Goal: Task Accomplishment & Management: Use online tool/utility

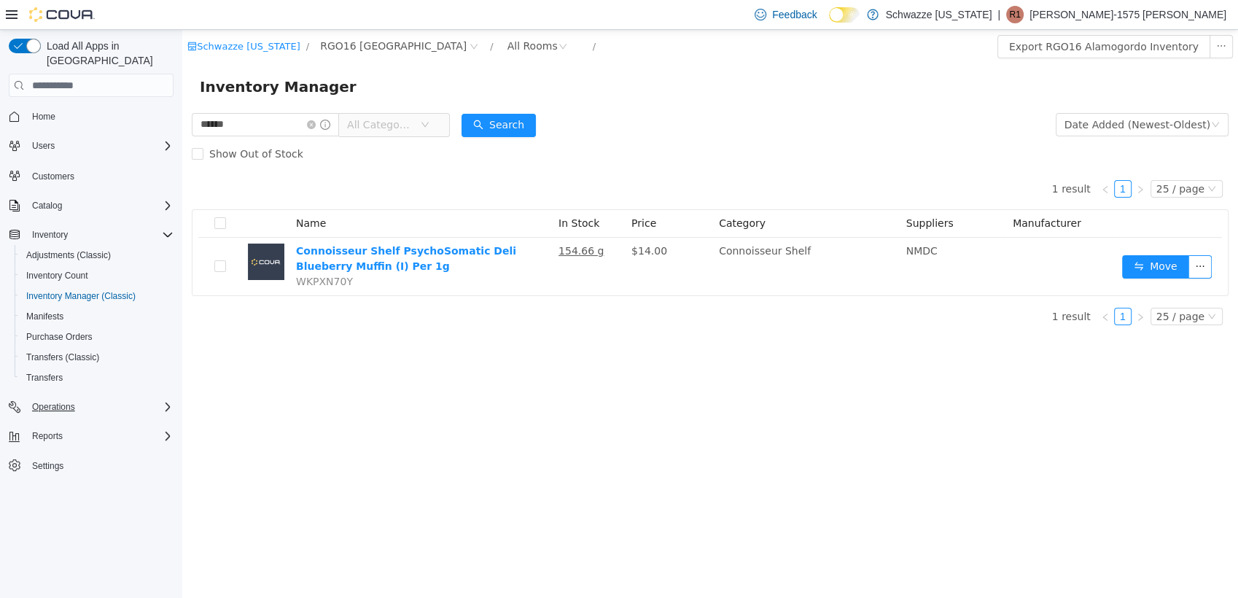
click at [157, 398] on div "Operations" at bounding box center [99, 406] width 147 height 17
click at [158, 468] on div "Reports" at bounding box center [99, 476] width 147 height 17
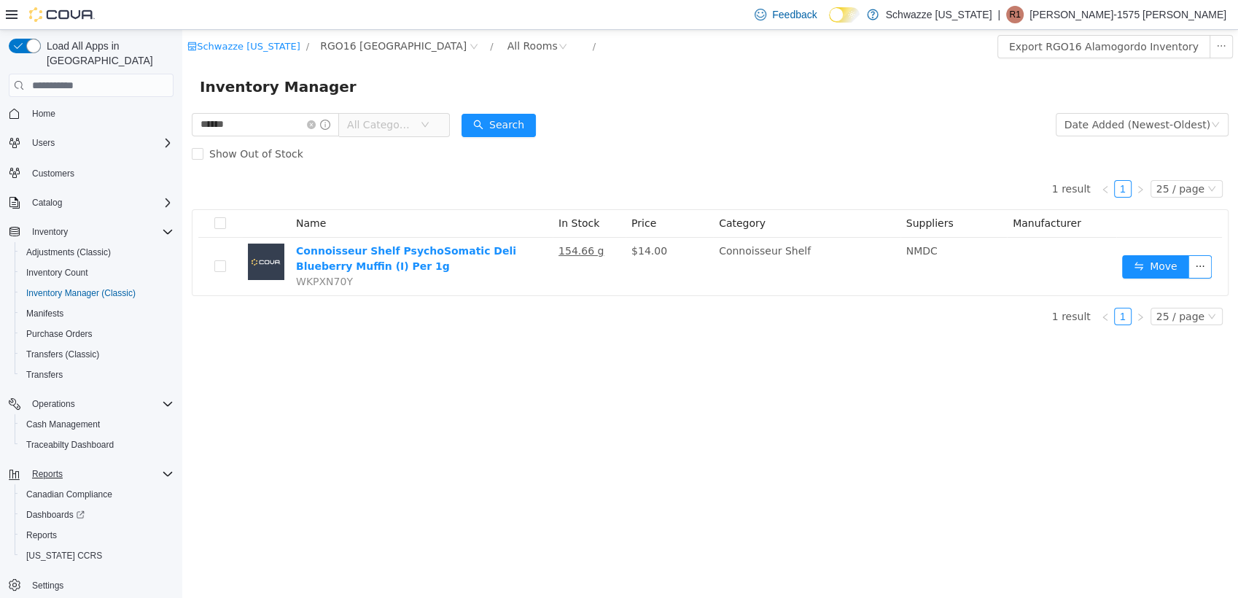
scroll to position [4, 0]
click at [58, 526] on link "Reports" at bounding box center [41, 534] width 42 height 17
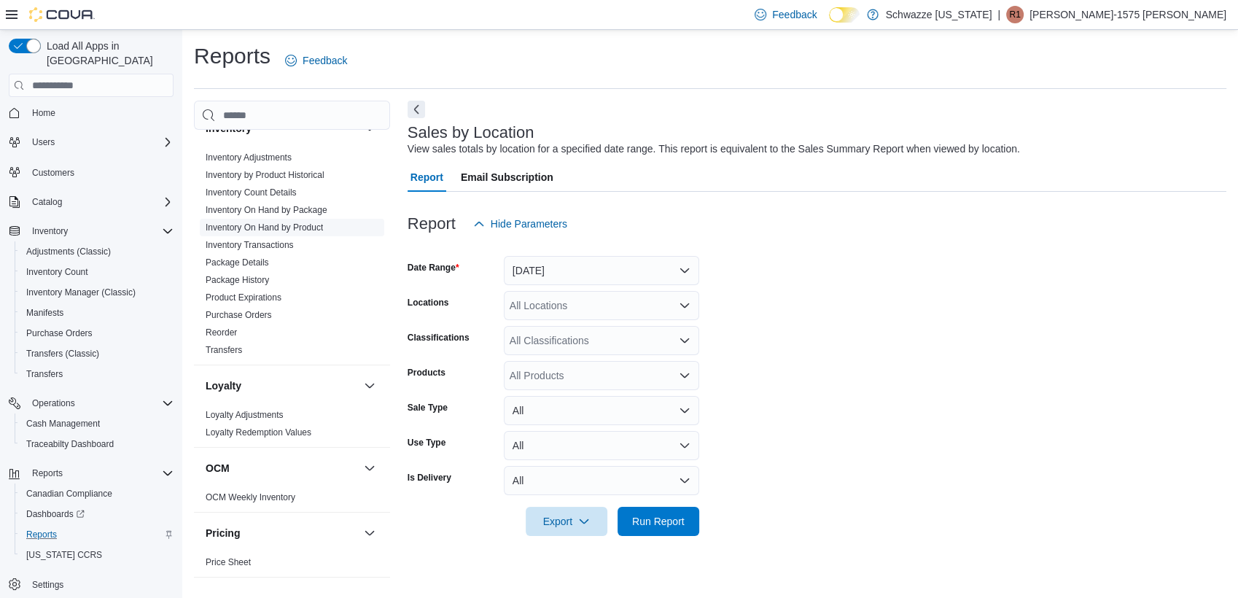
scroll to position [405, 0]
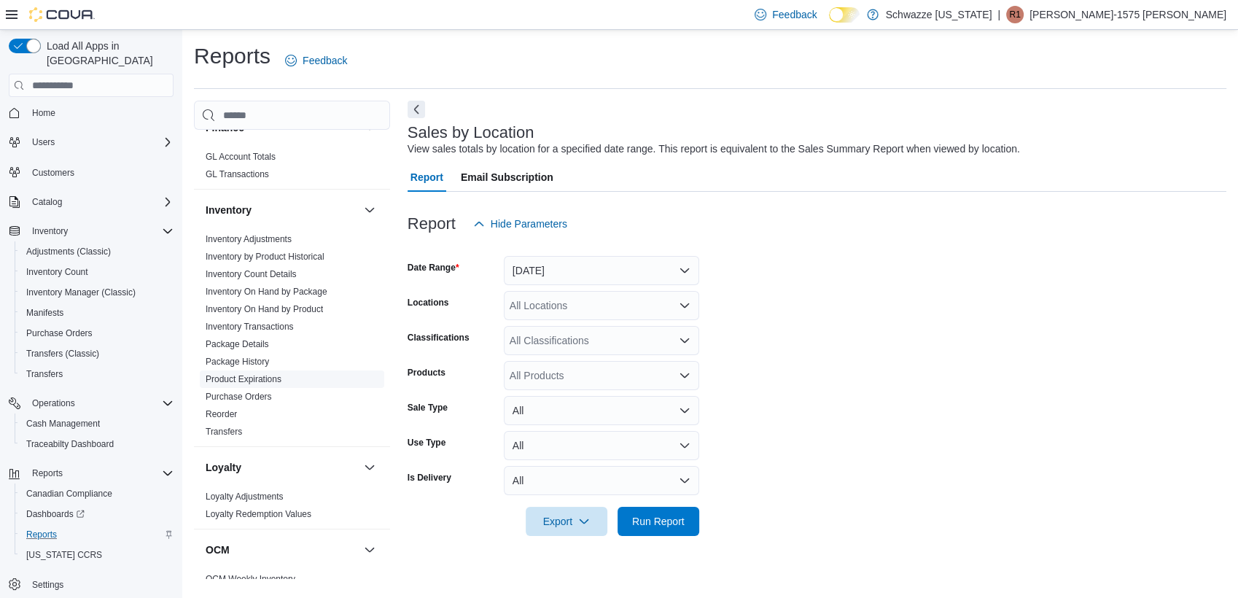
click at [262, 378] on link "Product Expirations" at bounding box center [244, 379] width 76 height 10
click at [596, 279] on div "All Locations" at bounding box center [601, 270] width 195 height 29
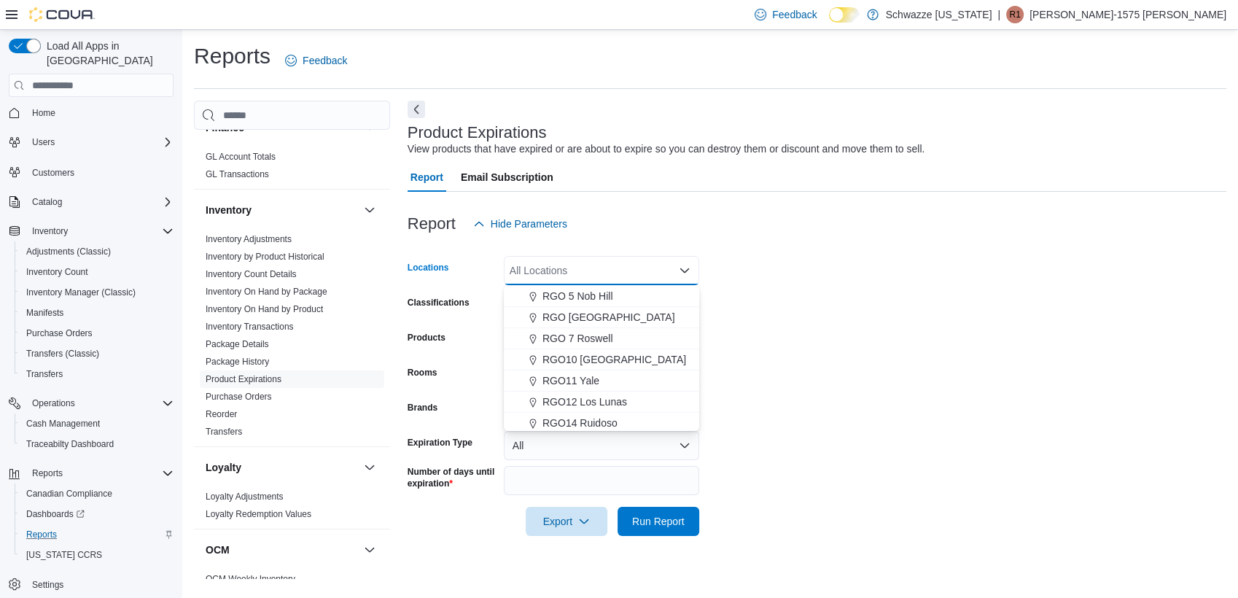
scroll to position [721, 0]
click at [584, 376] on span "RGO16 [GEOGRAPHIC_DATA]" at bounding box center [622, 377] width 144 height 15
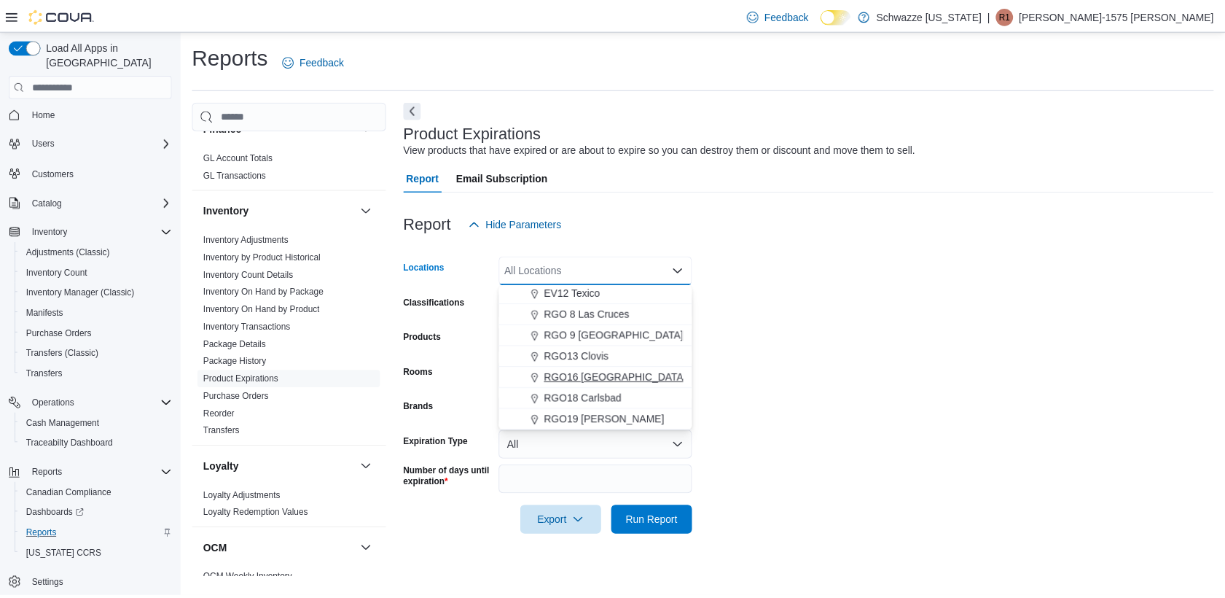
scroll to position [700, 0]
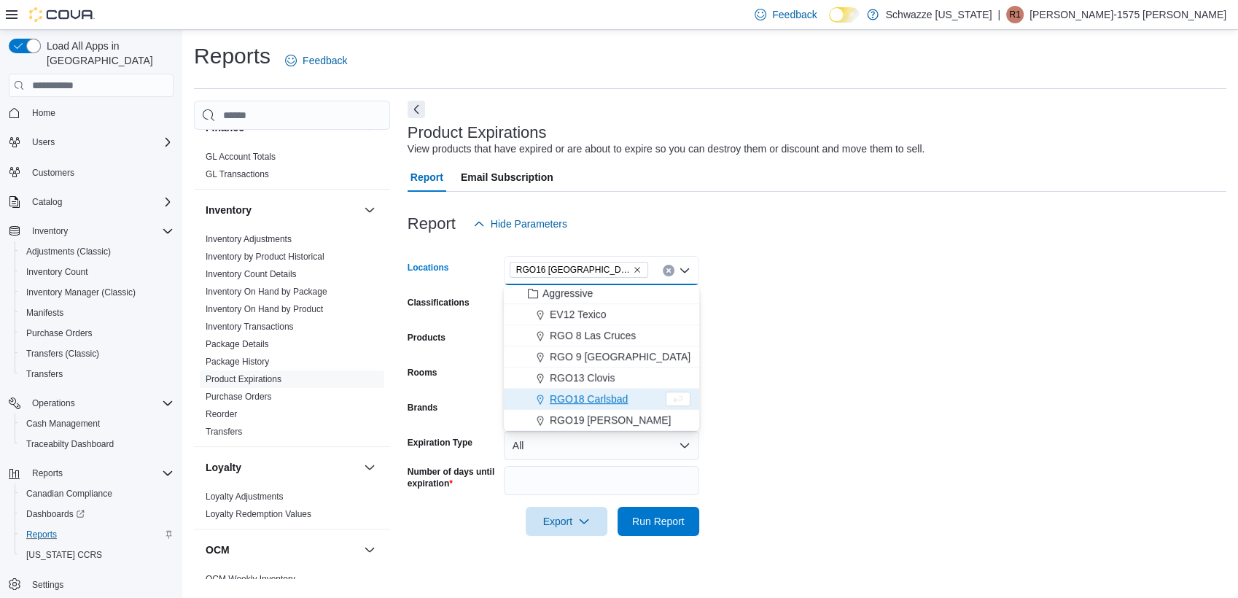
click at [788, 352] on form "Locations RGO16 [GEOGRAPHIC_DATA] Combo box. Selected. RGO16 [GEOGRAPHIC_DATA].…" at bounding box center [817, 386] width 819 height 297
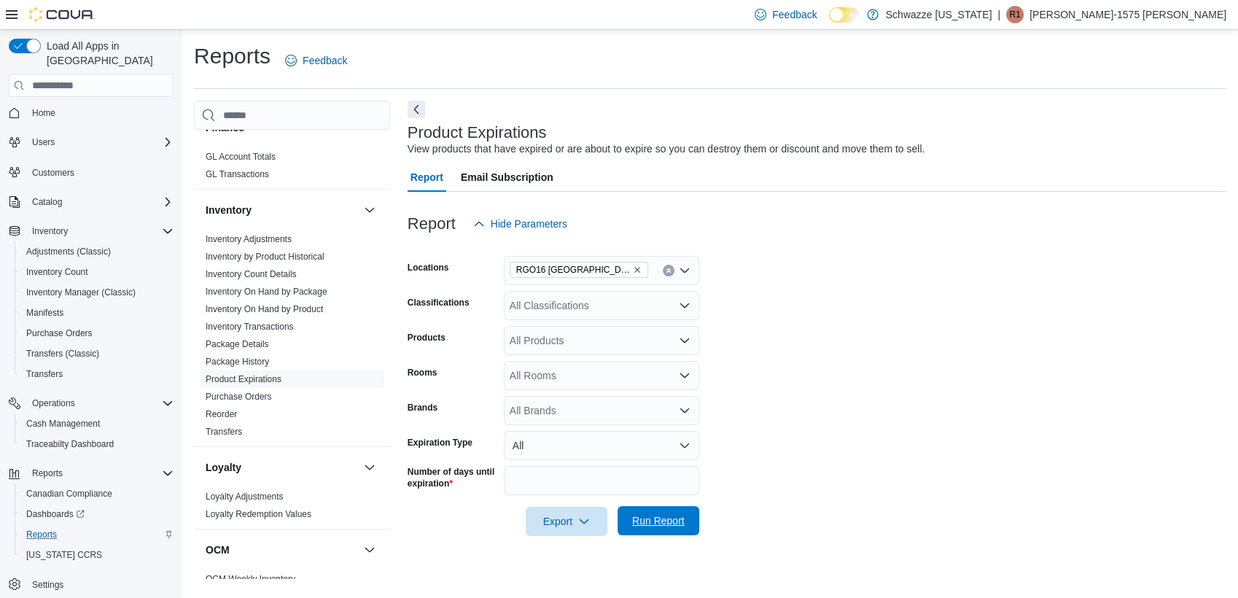
click at [674, 515] on span "Run Report" at bounding box center [658, 520] width 52 height 15
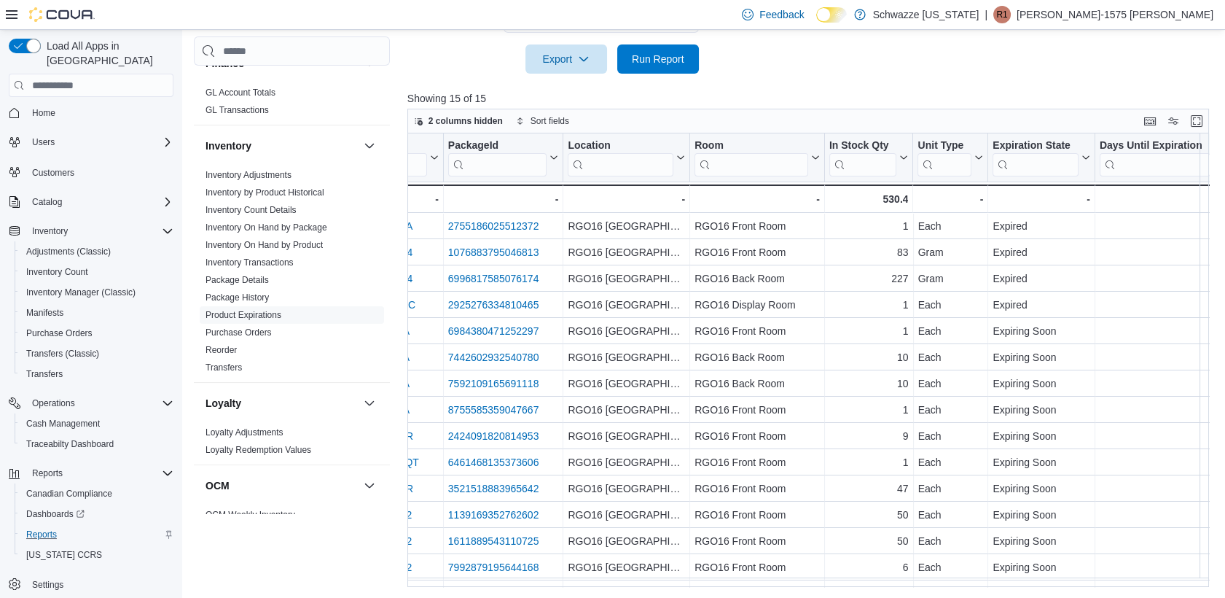
drag, startPoint x: 759, startPoint y: 225, endPoint x: 795, endPoint y: 222, distance: 35.8
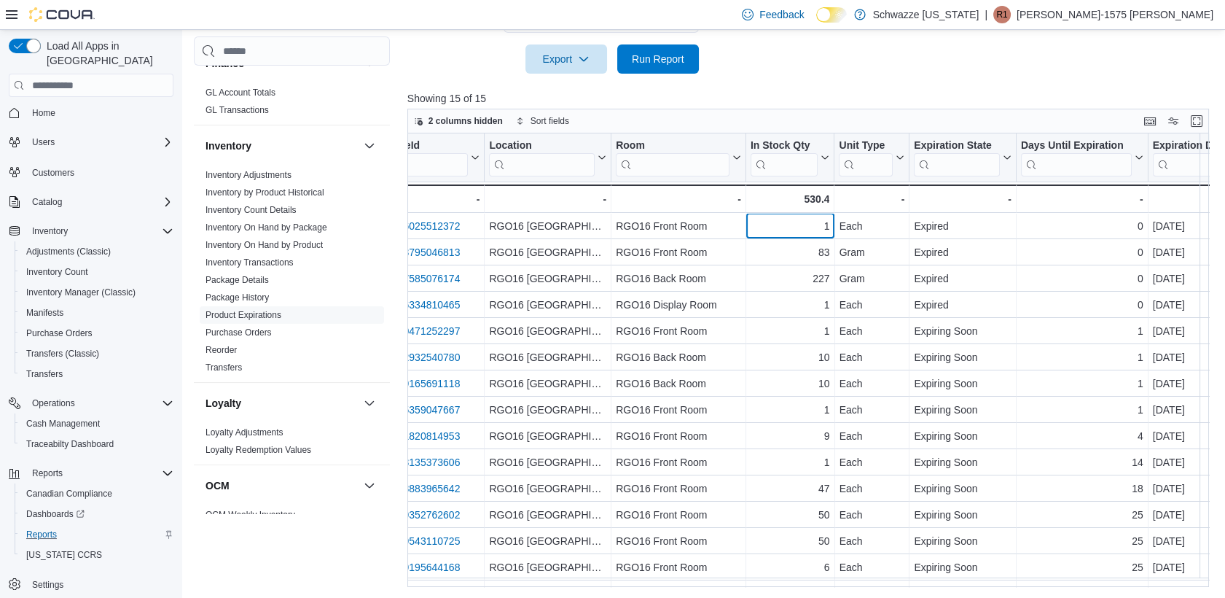
drag, startPoint x: 828, startPoint y: 225, endPoint x: 865, endPoint y: 225, distance: 37.2
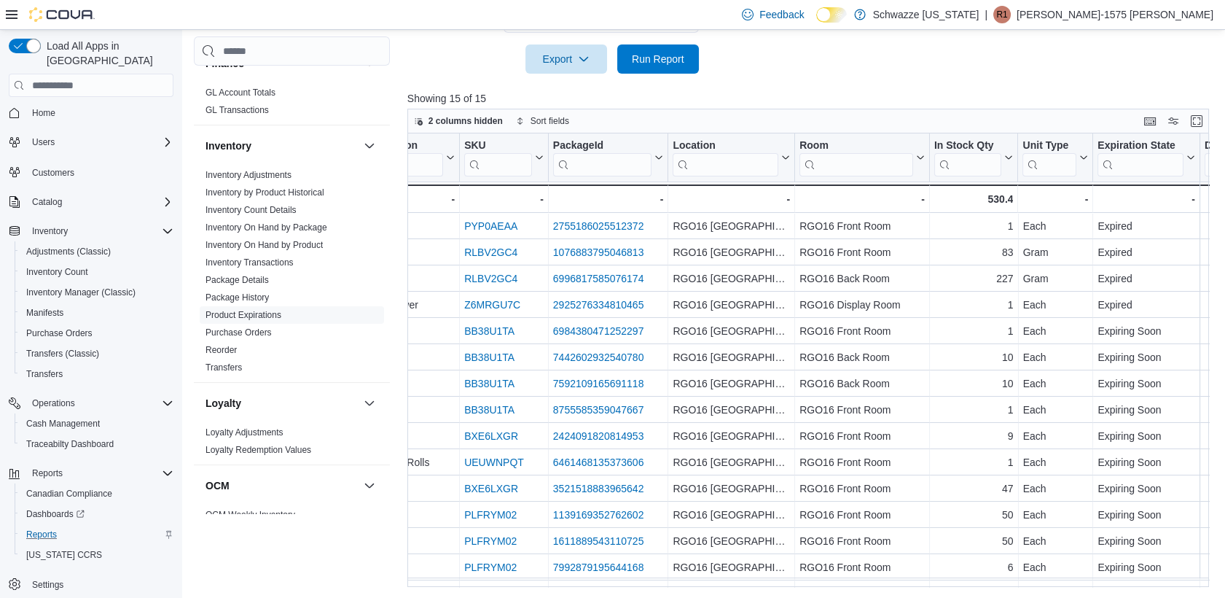
scroll to position [0, 0]
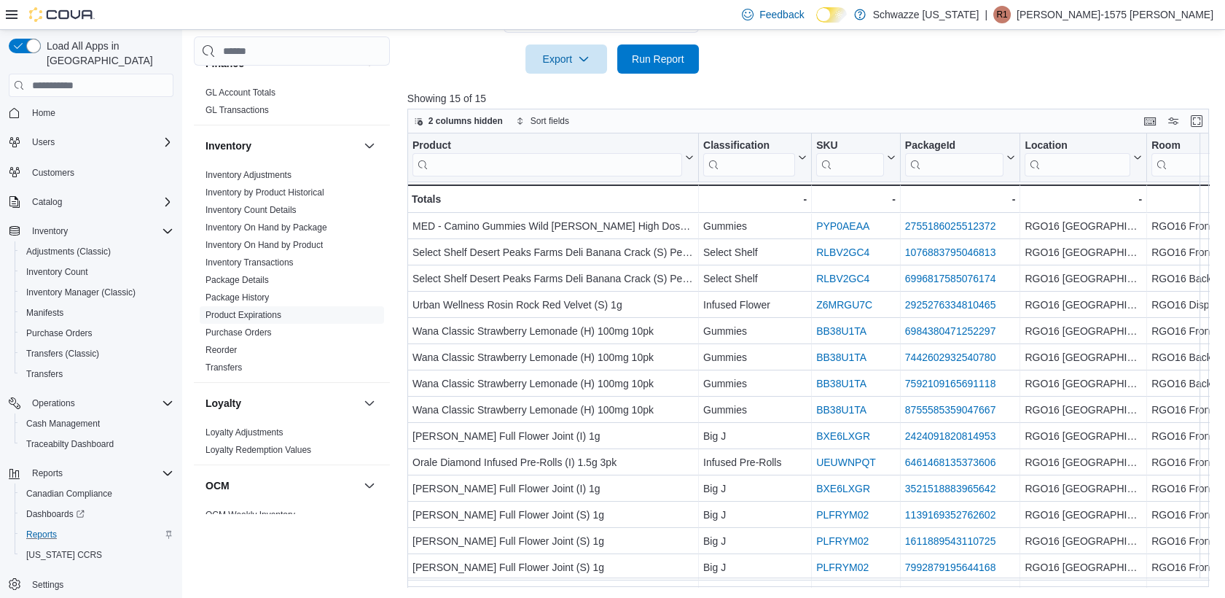
drag, startPoint x: 806, startPoint y: 227, endPoint x: 658, endPoint y: 231, distance: 148.0
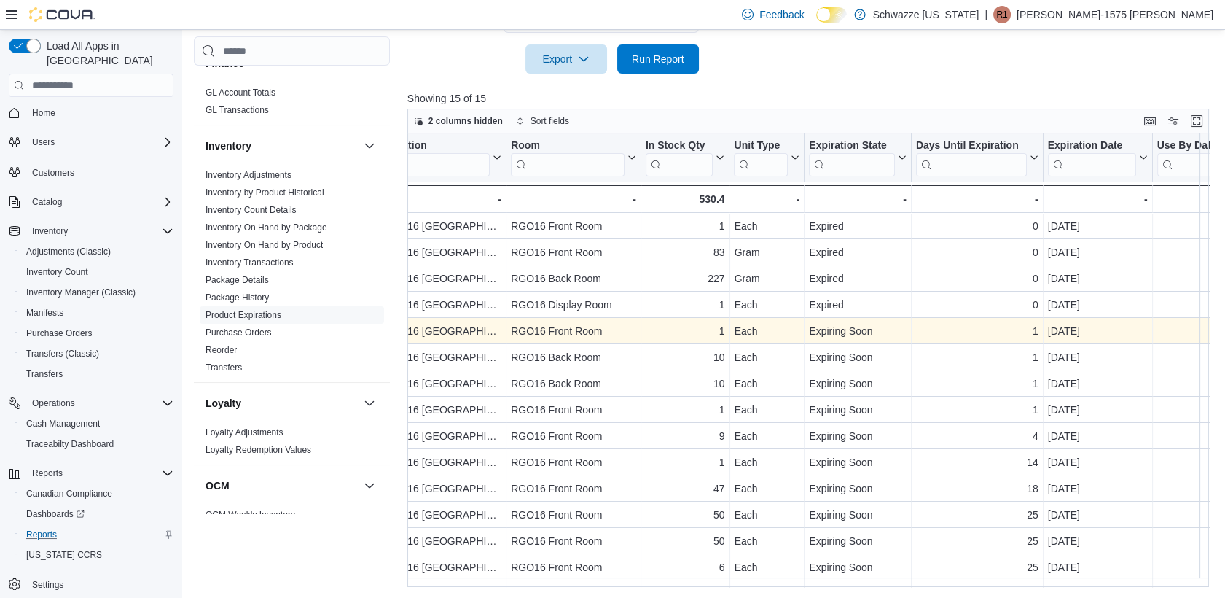
drag, startPoint x: 688, startPoint y: 338, endPoint x: 733, endPoint y: 330, distance: 45.9
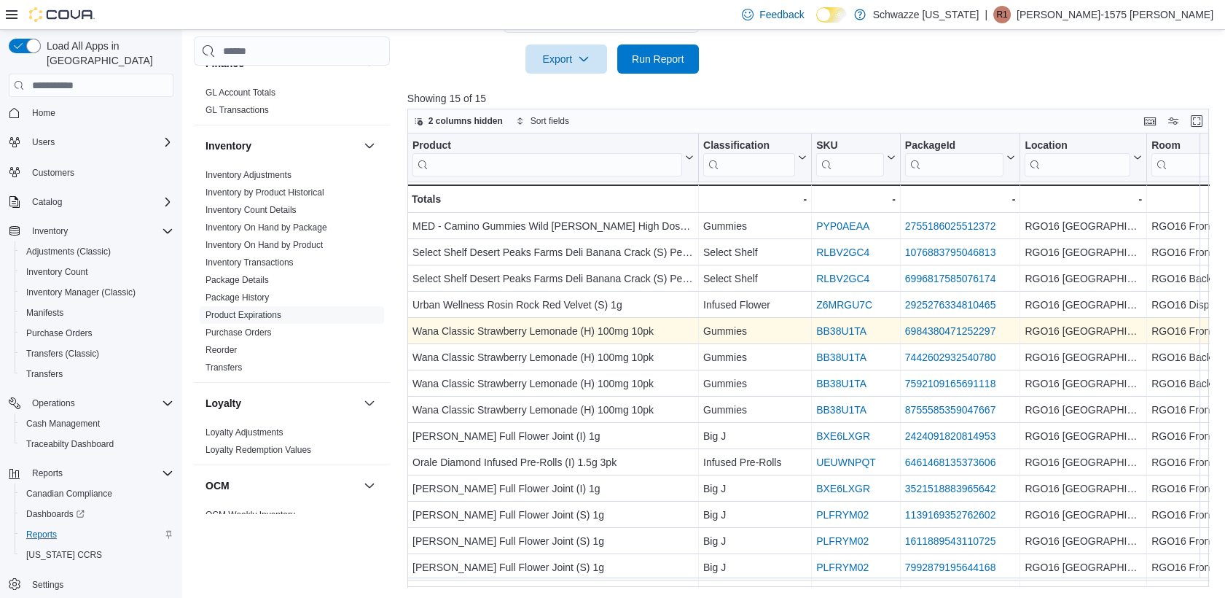
drag, startPoint x: 977, startPoint y: 329, endPoint x: 696, endPoint y: 331, distance: 280.7
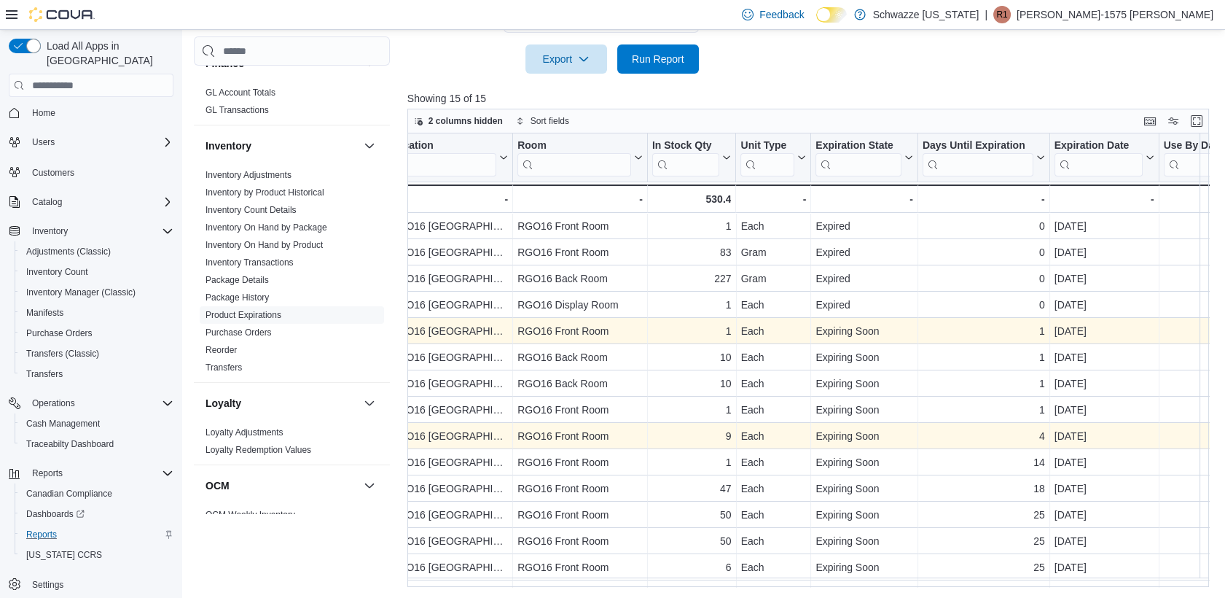
drag, startPoint x: 624, startPoint y: 445, endPoint x: 680, endPoint y: 453, distance: 56.7
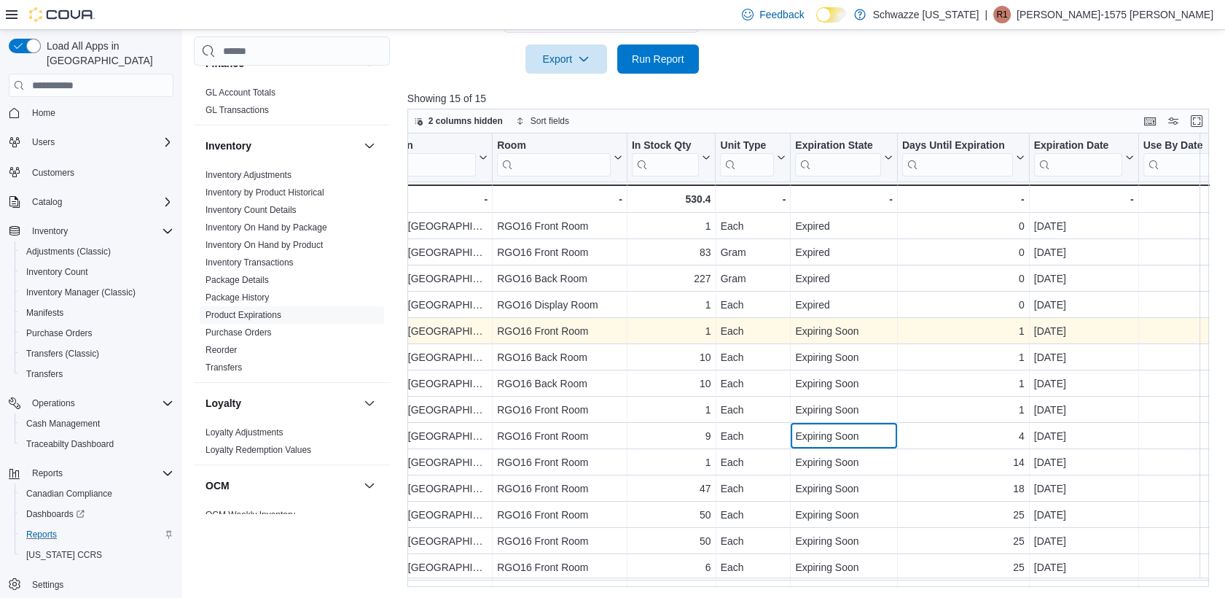
scroll to position [1, 539]
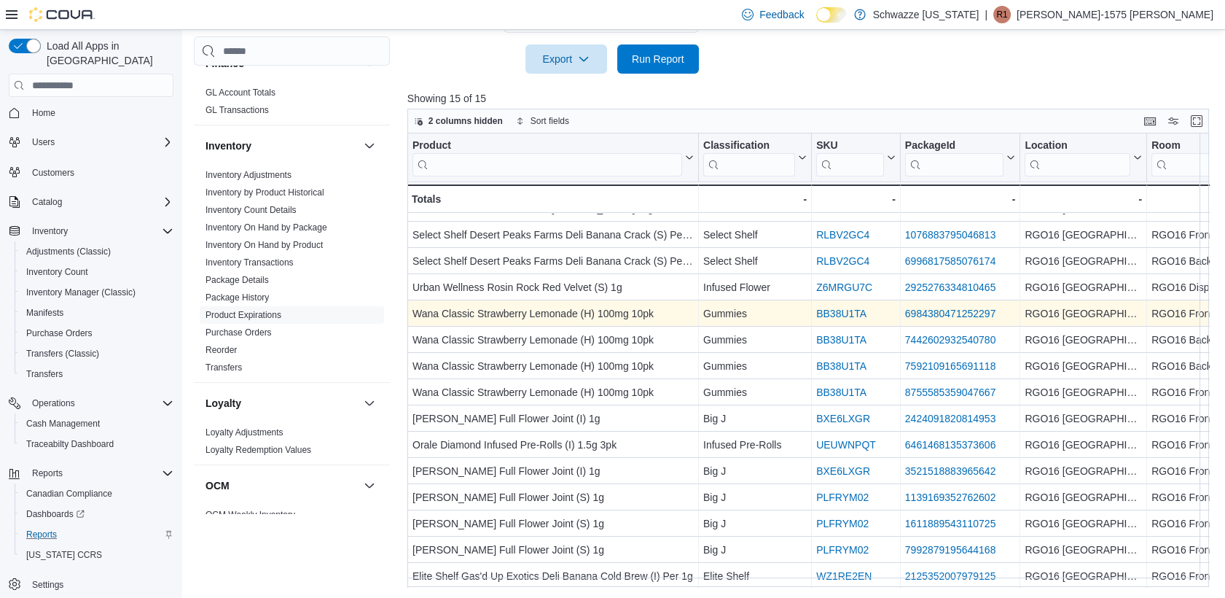
drag, startPoint x: 894, startPoint y: 440, endPoint x: 682, endPoint y: 470, distance: 213.5
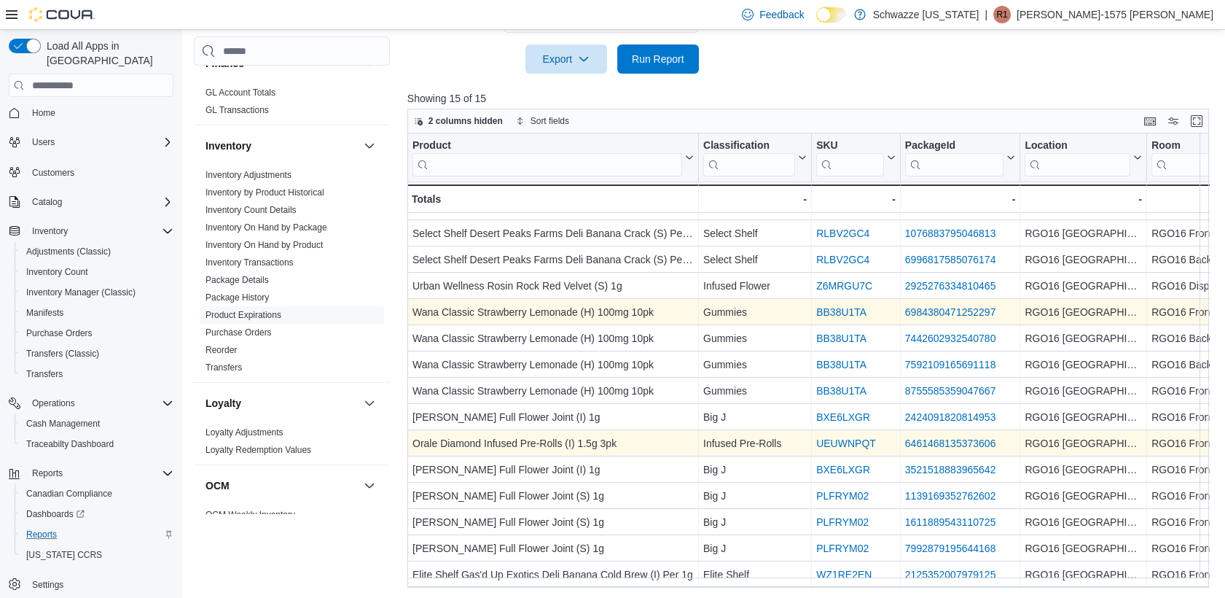
scroll to position [28, 0]
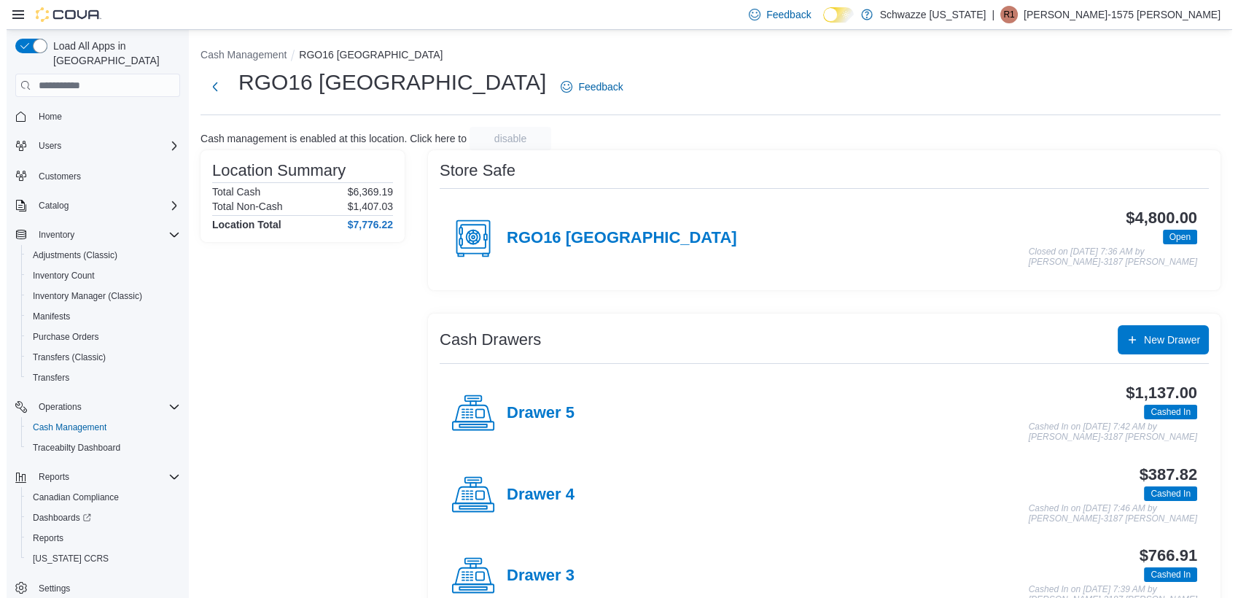
scroll to position [4, 0]
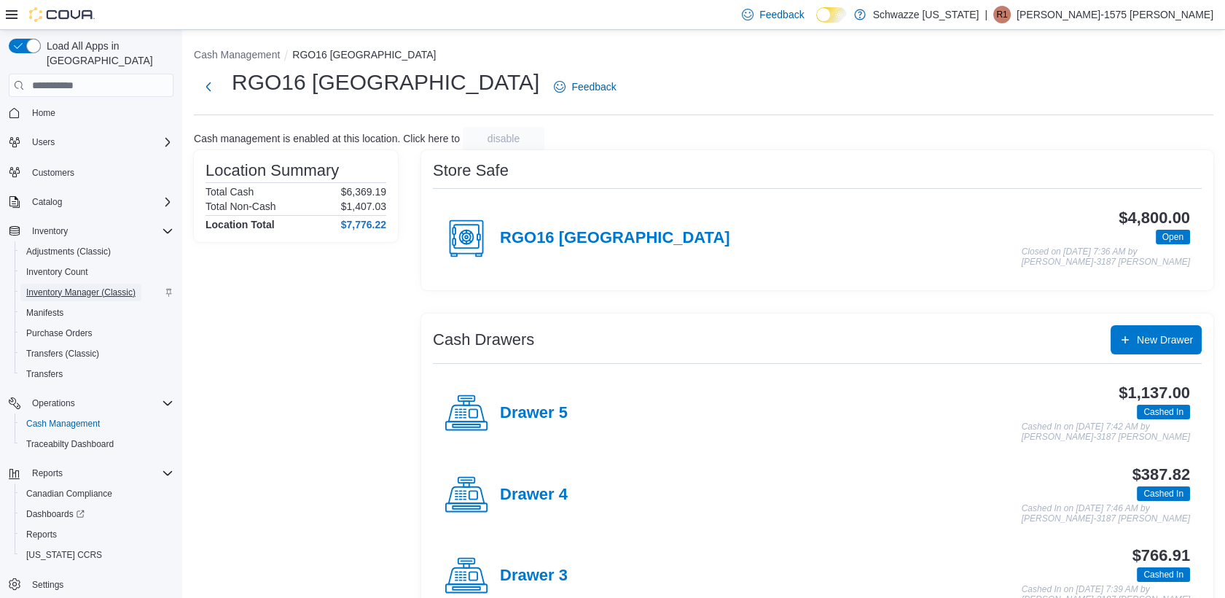
click at [65, 286] on span "Inventory Manager (Classic)" at bounding box center [80, 292] width 109 height 12
